Goal: Transaction & Acquisition: Purchase product/service

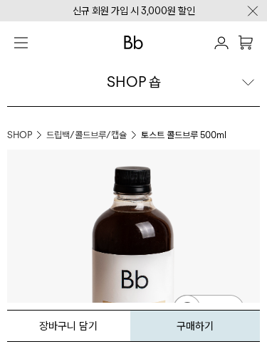
click at [8, 49] on button "button" at bounding box center [21, 42] width 28 height 28
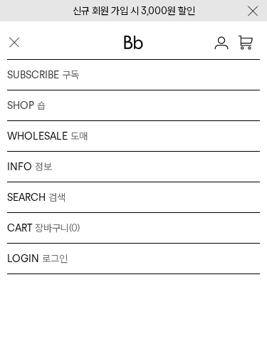
click at [36, 106] on div "SHOP 숍 원두 드립백/콜드브루/캡슐 선물세트 커피용품 프로그램" at bounding box center [133, 105] width 253 height 31
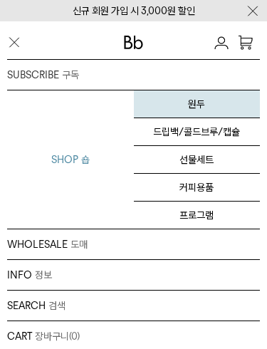
click at [195, 103] on link "원두" at bounding box center [197, 104] width 127 height 28
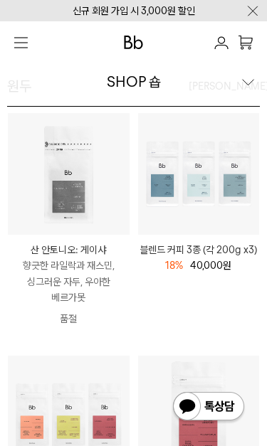
scroll to position [64, 0]
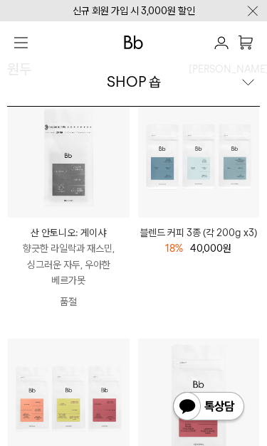
click at [87, 246] on p "향긋한 라일락과 재스민, 싱그러운 자두, 우아한 베르가못" at bounding box center [69, 265] width 122 height 48
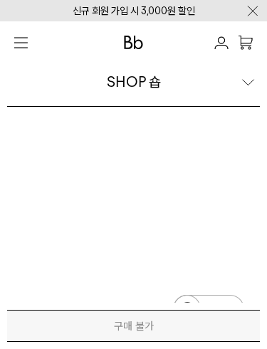
scroll to position [3250, 0]
